Goal: Task Accomplishment & Management: Manage account settings

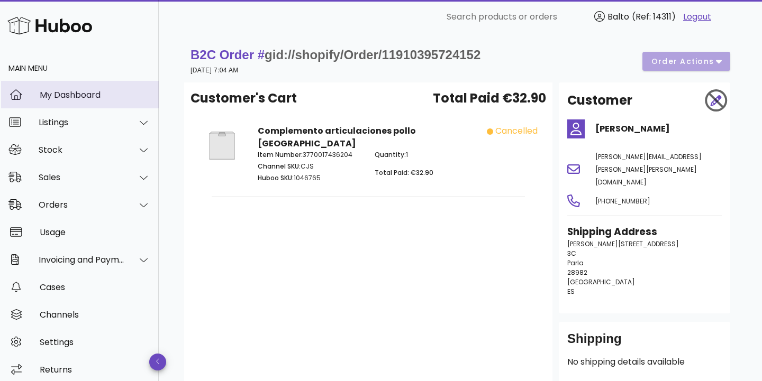
click at [65, 96] on div "My Dashboard" at bounding box center [95, 95] width 111 height 10
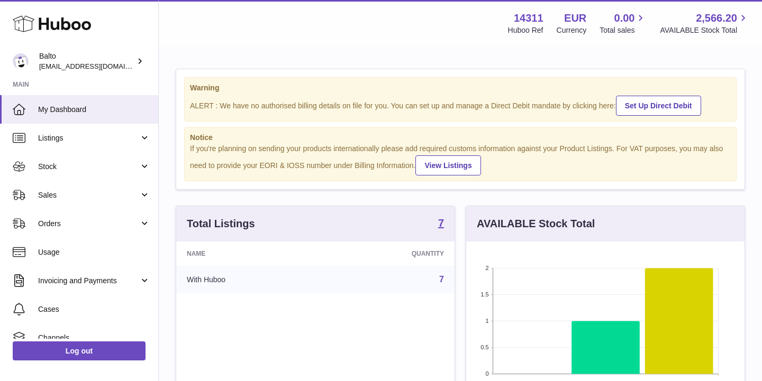
scroll to position [165, 278]
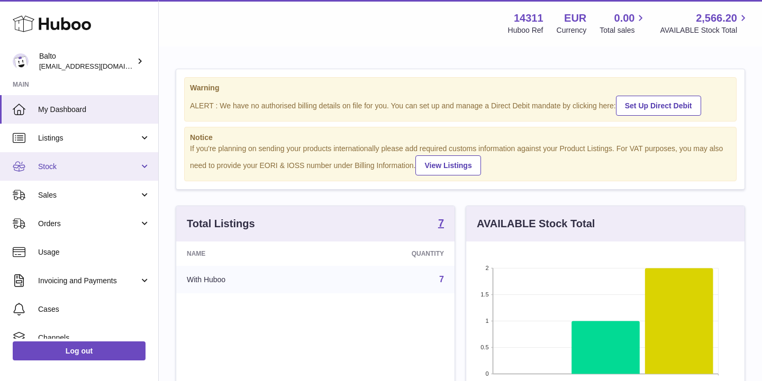
click at [105, 160] on link "Stock" at bounding box center [79, 166] width 158 height 29
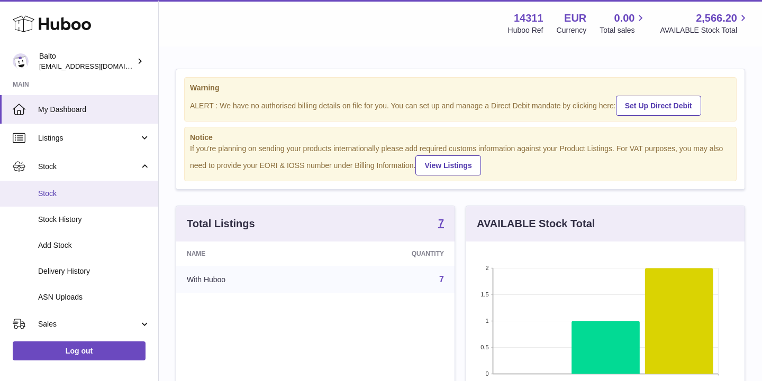
click at [81, 187] on link "Stock" at bounding box center [79, 194] width 158 height 26
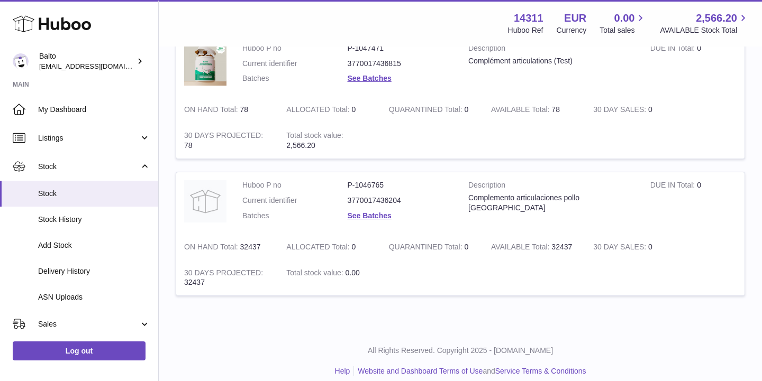
scroll to position [559, 0]
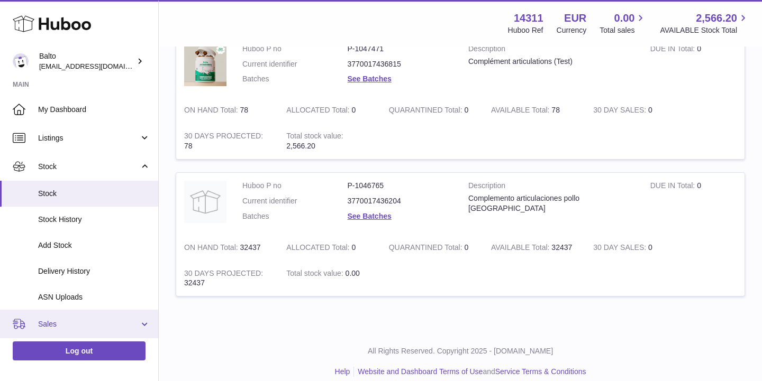
click at [88, 322] on span "Sales" at bounding box center [88, 325] width 101 height 10
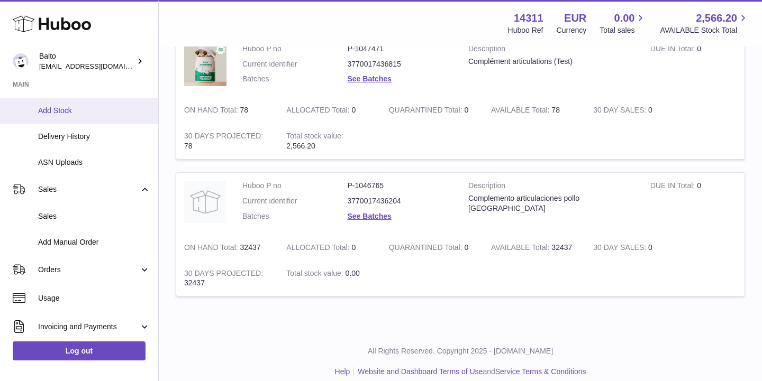
scroll to position [221, 0]
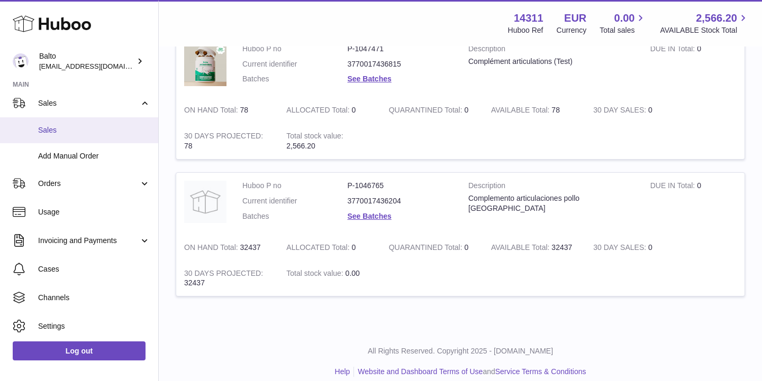
click at [80, 128] on span "Sales" at bounding box center [94, 130] width 112 height 10
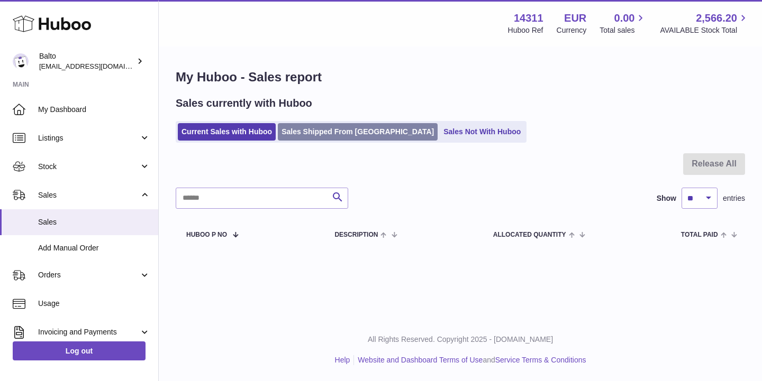
click at [323, 135] on link "Sales Shipped From [GEOGRAPHIC_DATA]" at bounding box center [358, 131] width 160 height 17
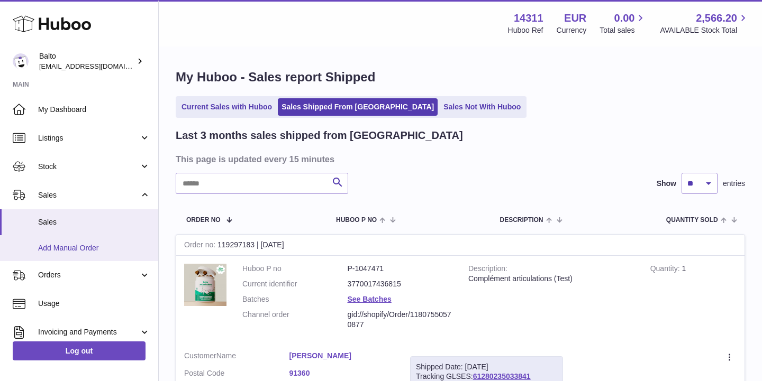
click at [93, 247] on span "Add Manual Order" at bounding box center [94, 248] width 112 height 10
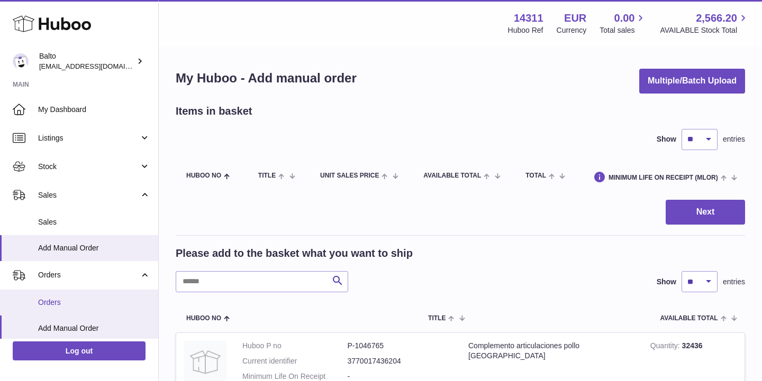
click at [97, 303] on span "Orders" at bounding box center [94, 303] width 112 height 10
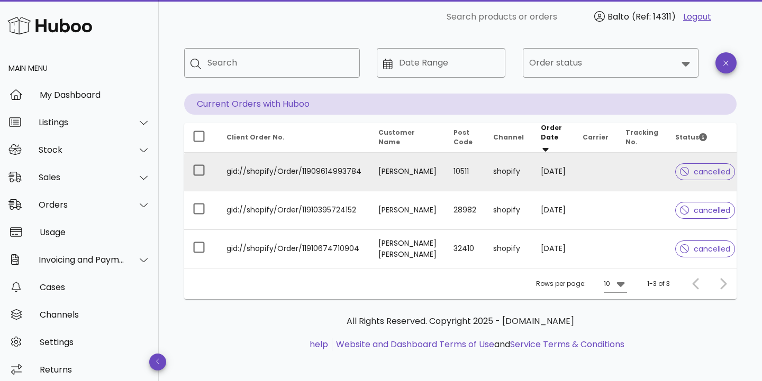
scroll to position [44, 0]
click at [466, 166] on td "10511" at bounding box center [465, 172] width 40 height 39
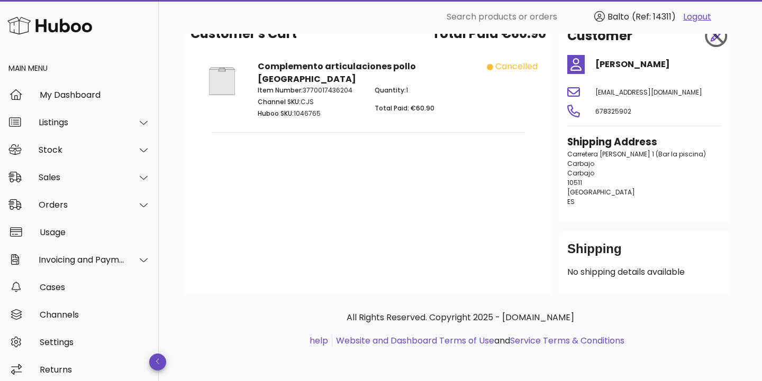
scroll to position [65, 0]
click at [81, 174] on div "Sales" at bounding box center [82, 177] width 86 height 10
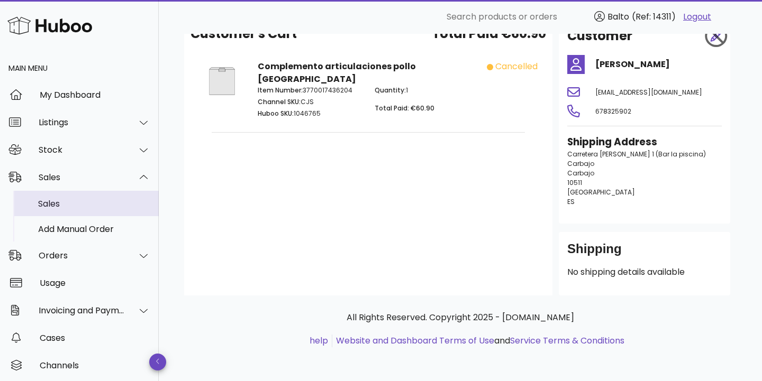
click at [72, 205] on div "Sales" at bounding box center [94, 204] width 112 height 10
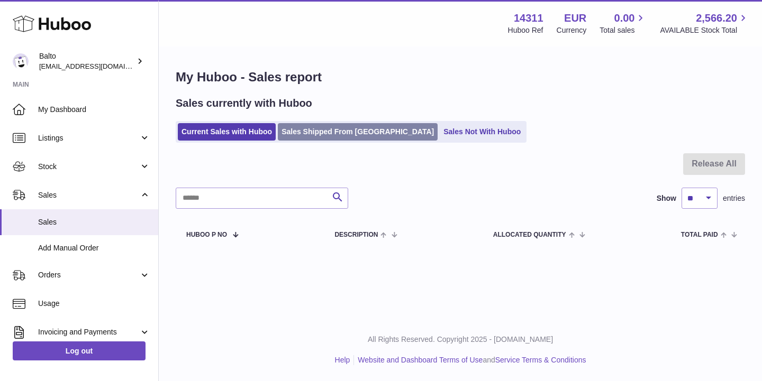
click at [353, 137] on link "Sales Shipped From [GEOGRAPHIC_DATA]" at bounding box center [358, 131] width 160 height 17
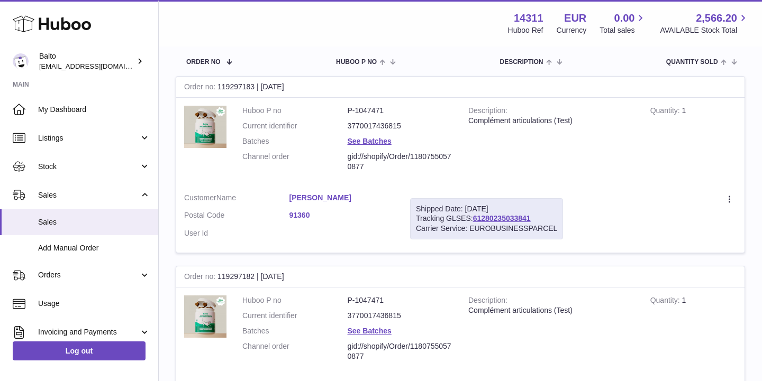
scroll to position [159, 0]
click at [731, 194] on icon at bounding box center [730, 199] width 12 height 11
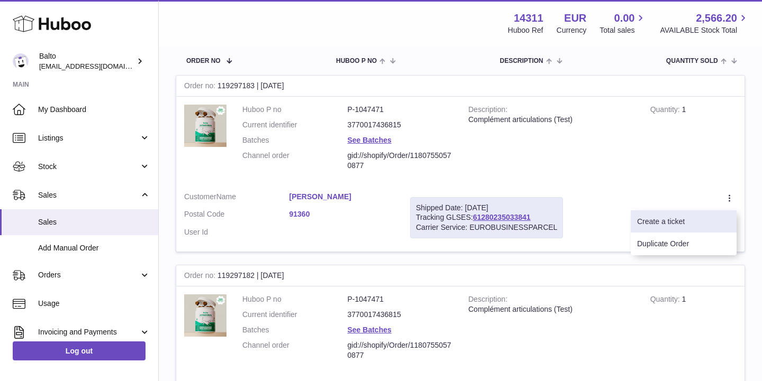
click at [688, 221] on li "Create a ticket" at bounding box center [684, 222] width 106 height 23
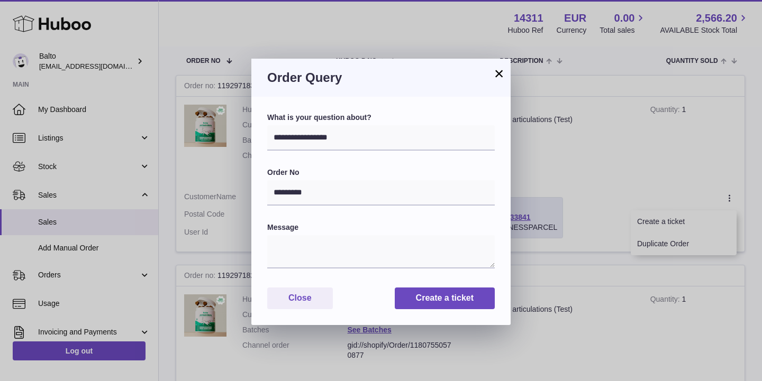
click at [500, 79] on button "×" at bounding box center [499, 73] width 13 height 13
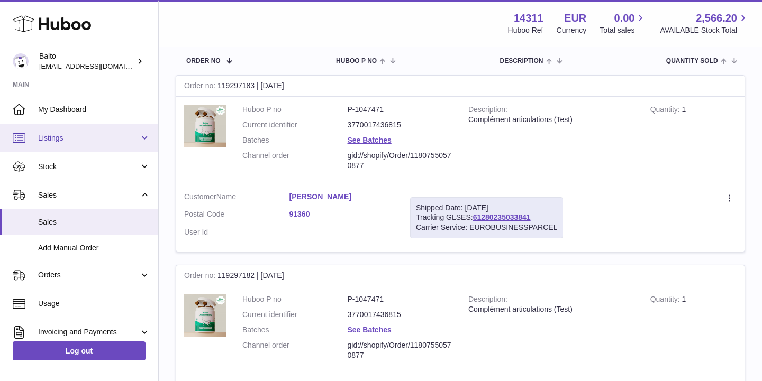
click at [147, 137] on link "Listings" at bounding box center [79, 138] width 158 height 29
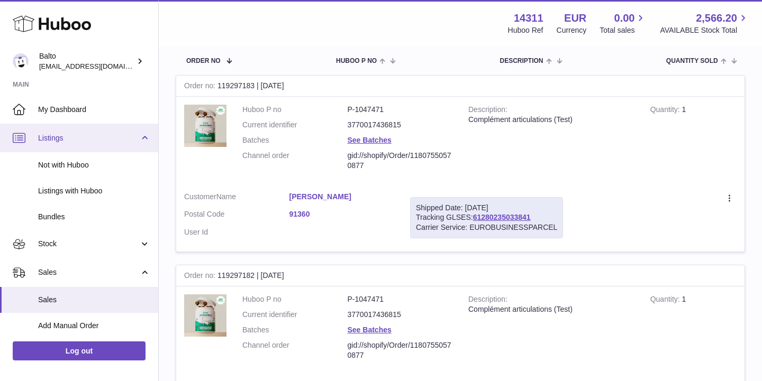
click at [147, 137] on link "Listings" at bounding box center [79, 138] width 158 height 29
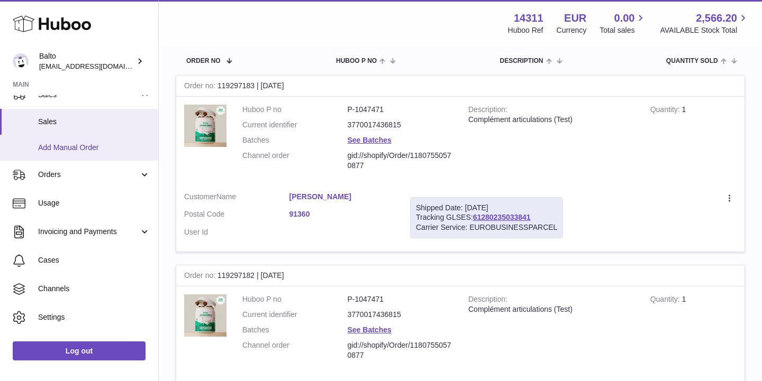
scroll to position [104, 0]
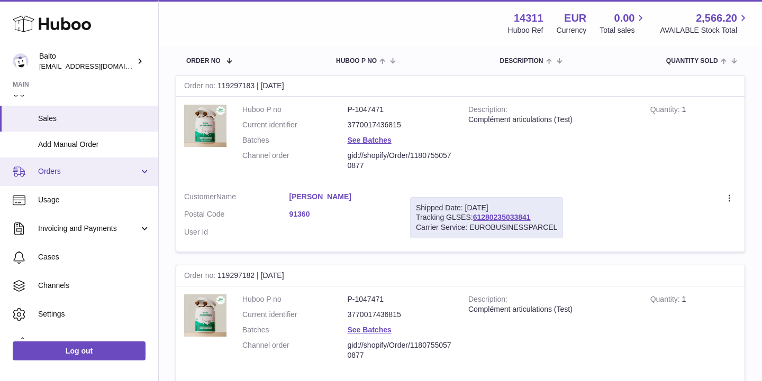
click at [139, 167] on link "Orders" at bounding box center [79, 172] width 158 height 29
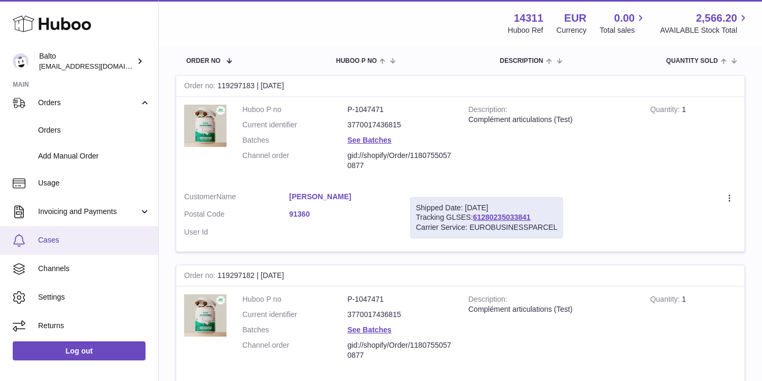
scroll to position [172, 0]
click at [121, 236] on span "Cases" at bounding box center [94, 241] width 112 height 10
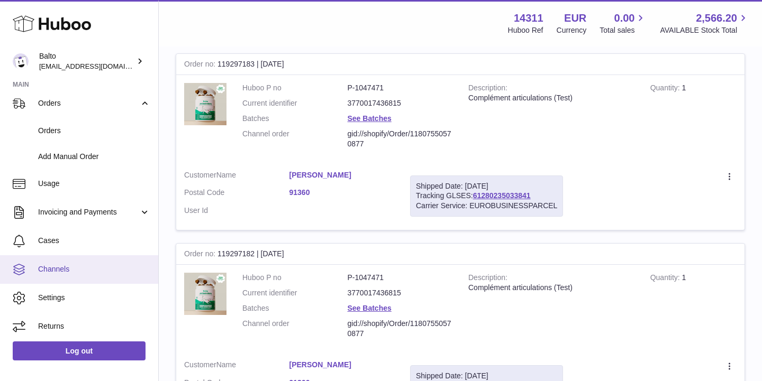
scroll to position [182, 0]
